Goal: Communication & Community: Answer question/provide support

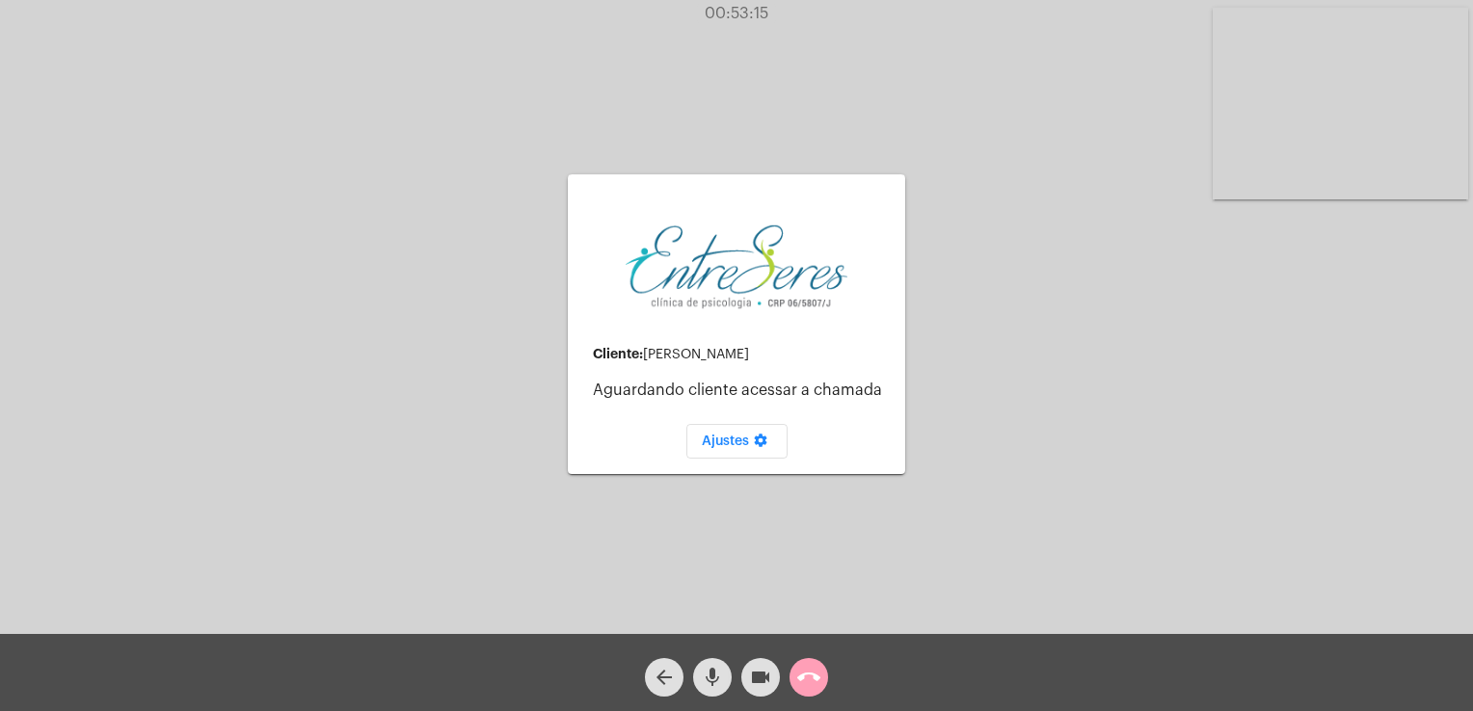
click at [805, 669] on mat-icon "call_end" at bounding box center [808, 677] width 23 height 23
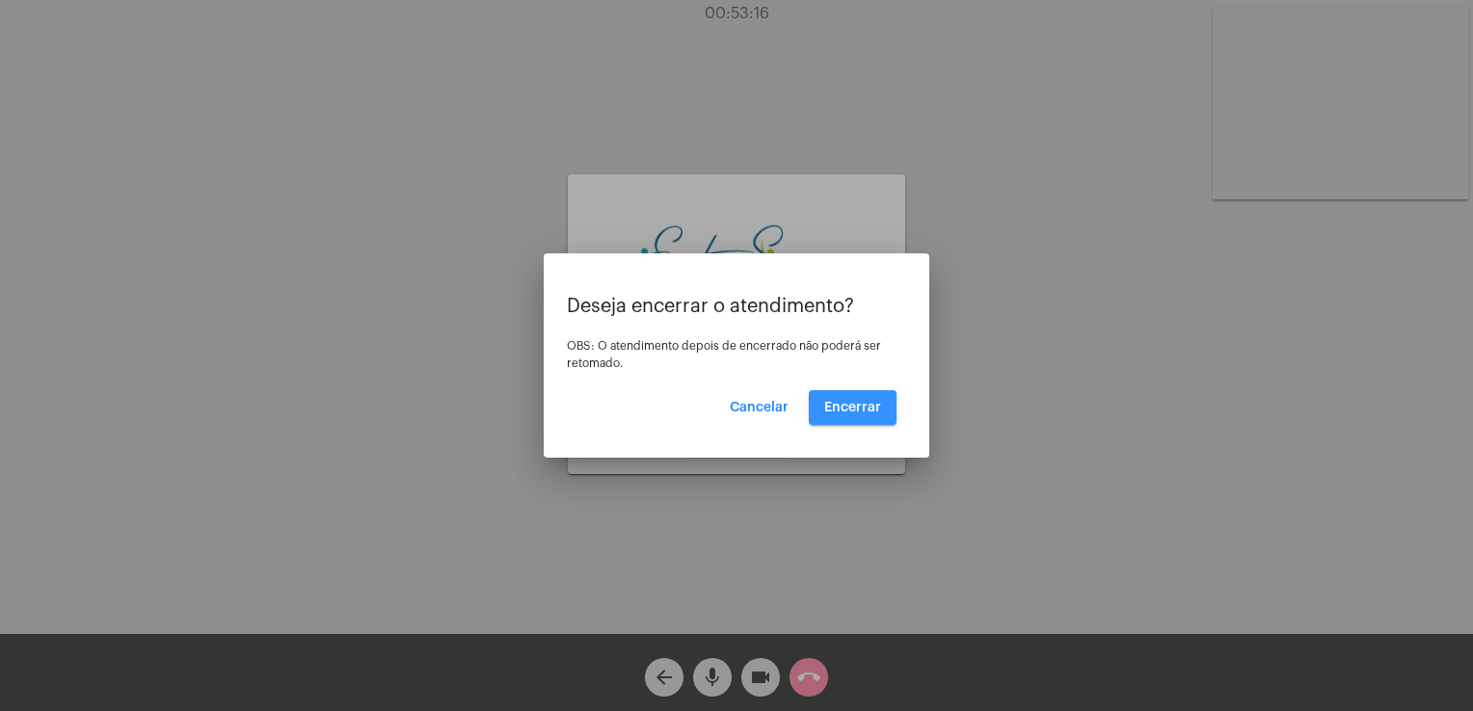
click at [843, 394] on button "Encerrar" at bounding box center [853, 407] width 88 height 35
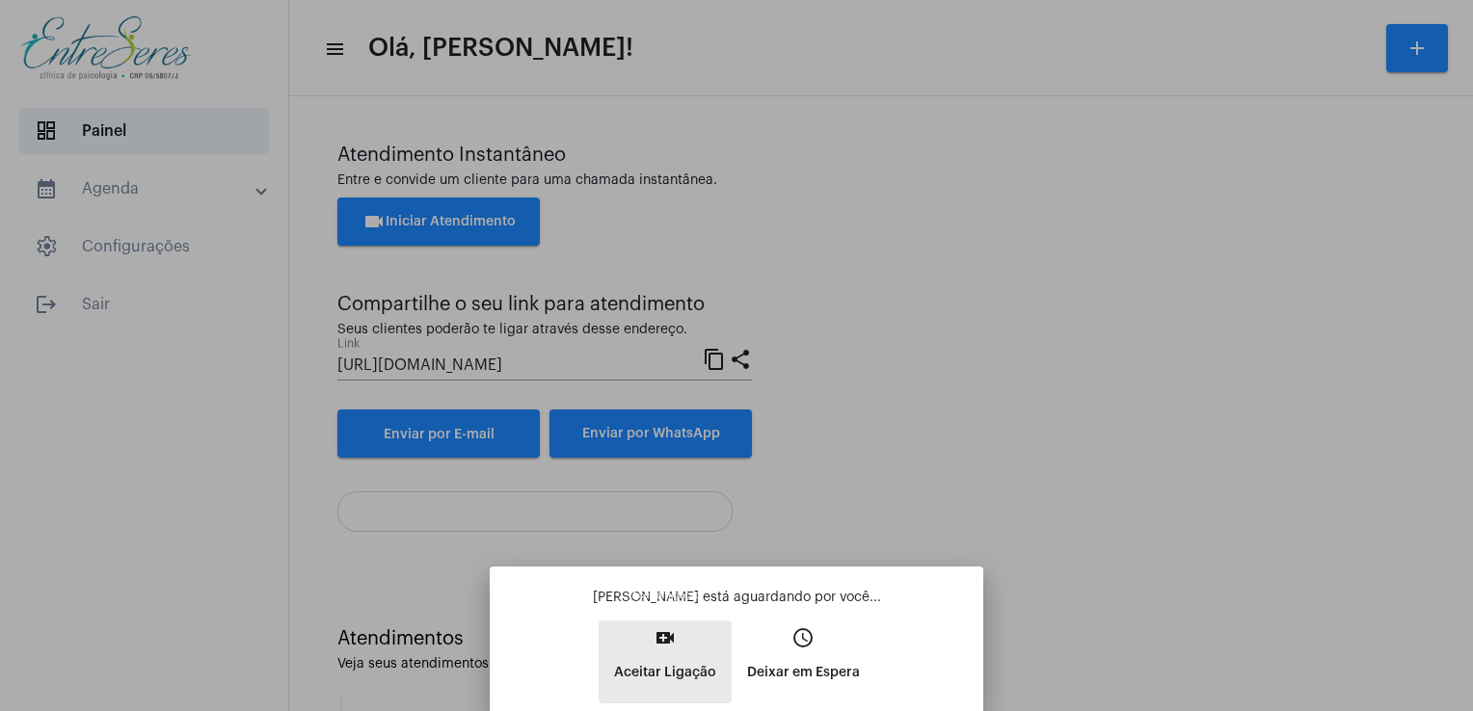
click at [660, 657] on p "Aceitar Ligação" at bounding box center [665, 673] width 102 height 35
